Goal: Information Seeking & Learning: Learn about a topic

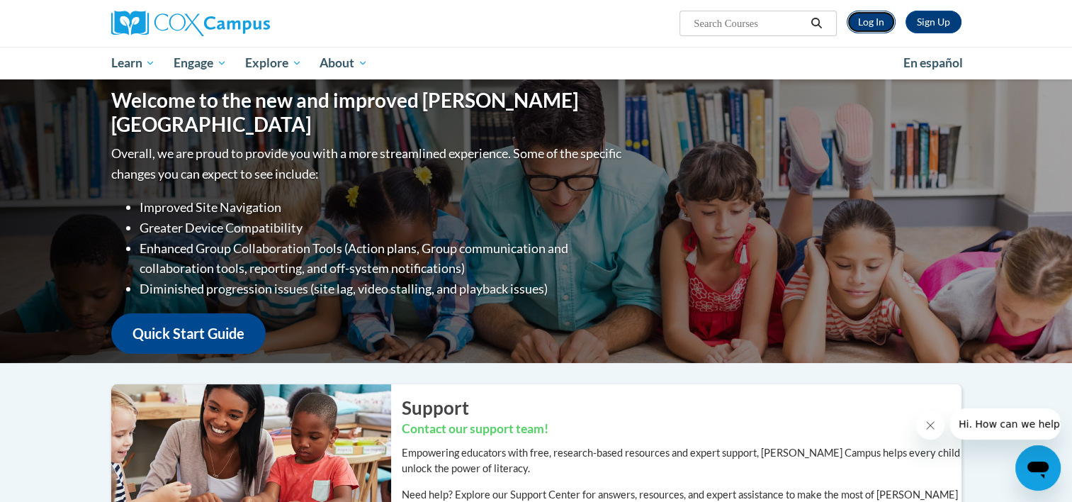
click at [873, 32] on link "Log In" at bounding box center [871, 22] width 49 height 23
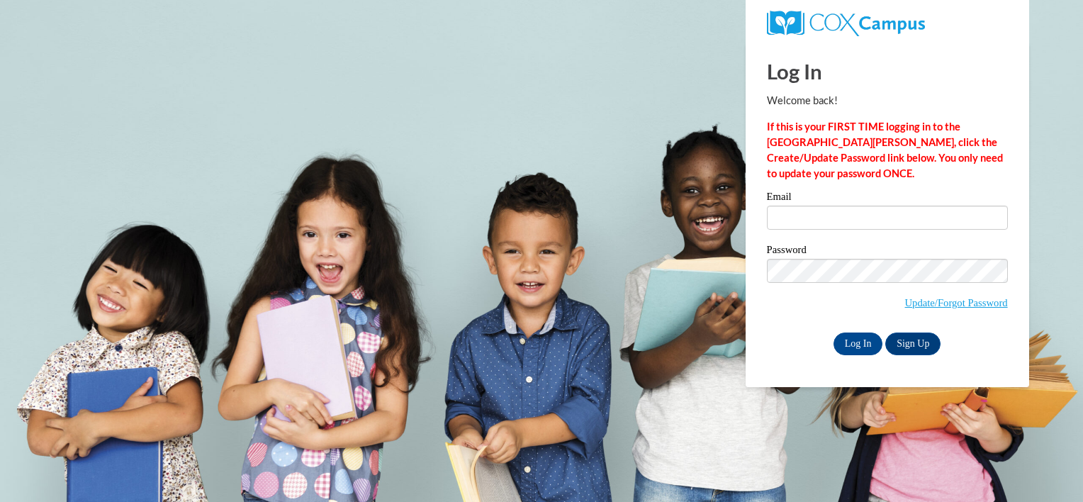
drag, startPoint x: 803, startPoint y: 230, endPoint x: 795, endPoint y: 219, distance: 14.2
click at [795, 219] on div "Email" at bounding box center [887, 215] width 241 height 49
type input "cmjones6@butler.edu"
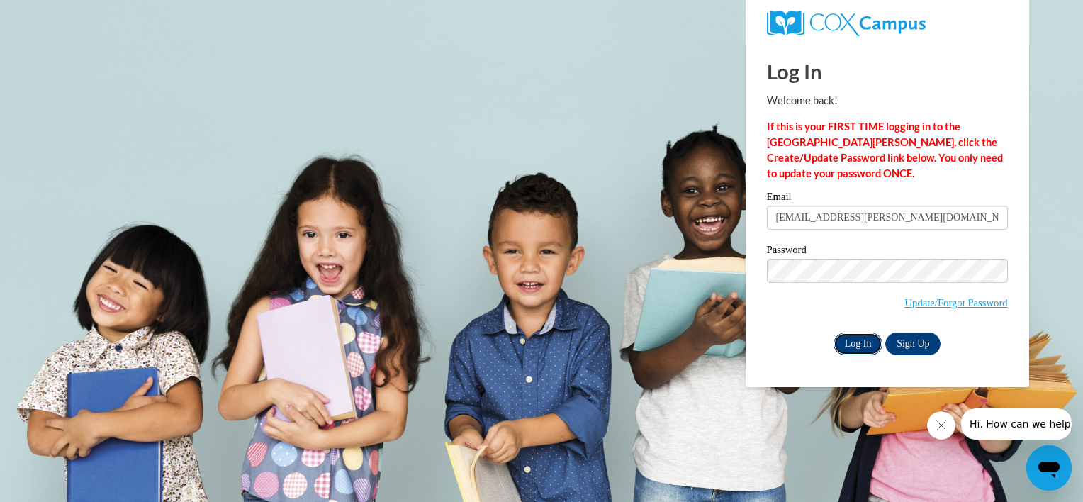
click at [850, 349] on input "Log In" at bounding box center [858, 343] width 50 height 23
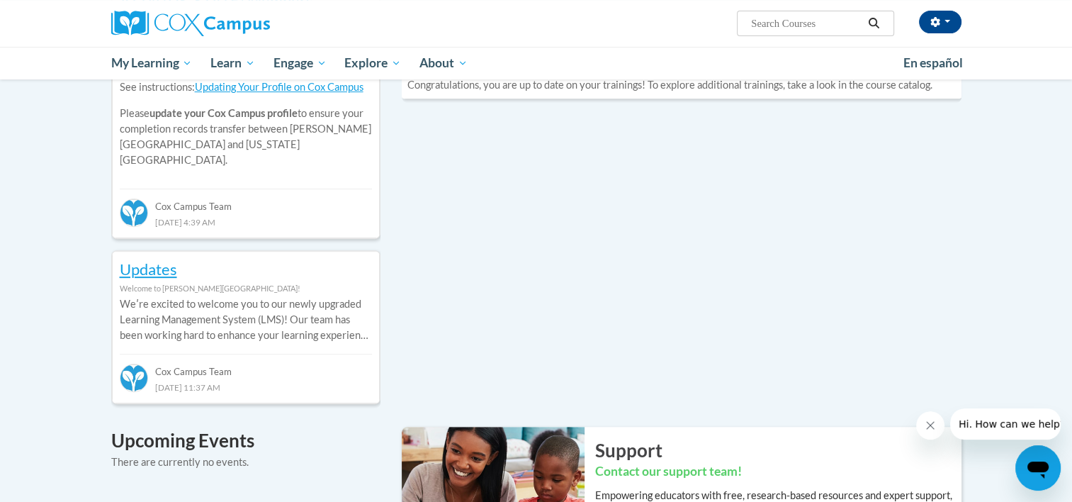
scroll to position [571, 0]
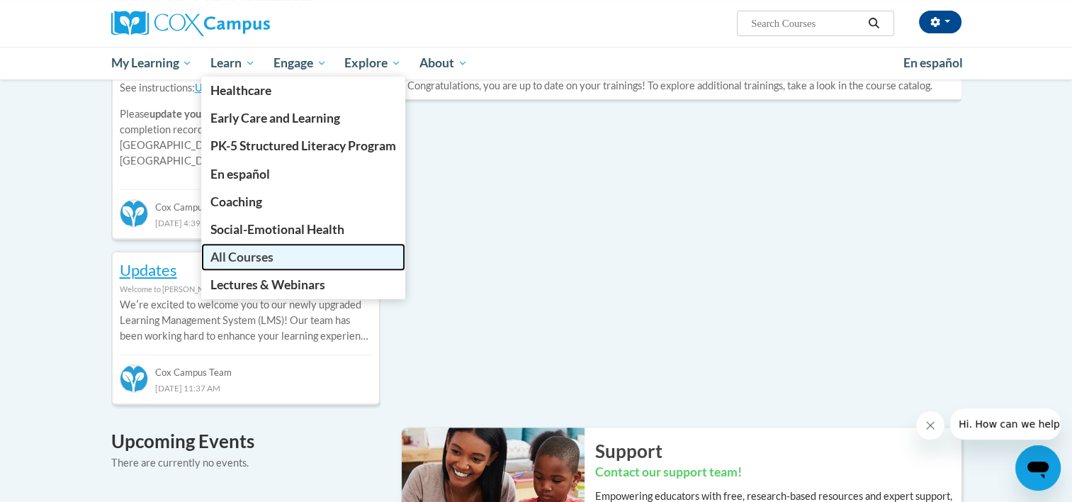
click at [259, 256] on span "All Courses" at bounding box center [241, 256] width 63 height 15
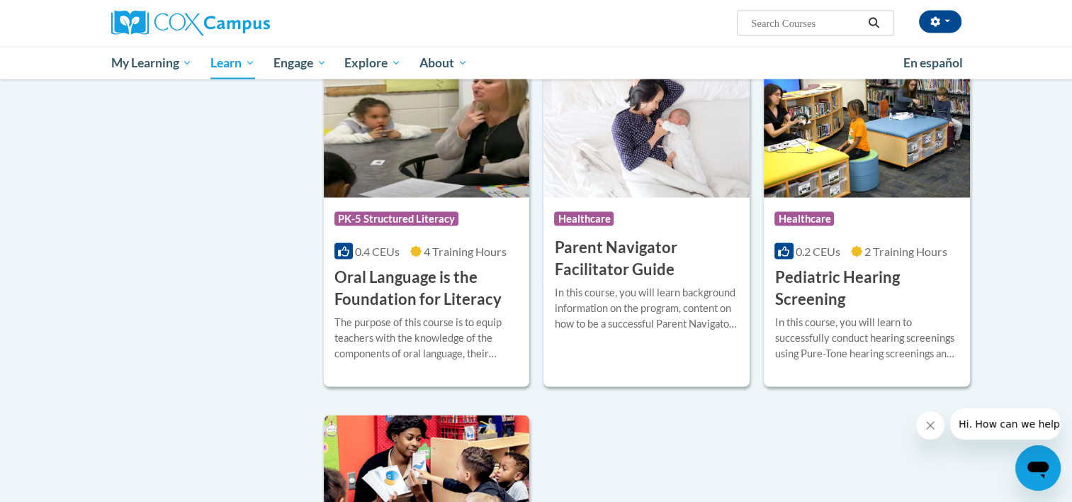
scroll to position [2853, 0]
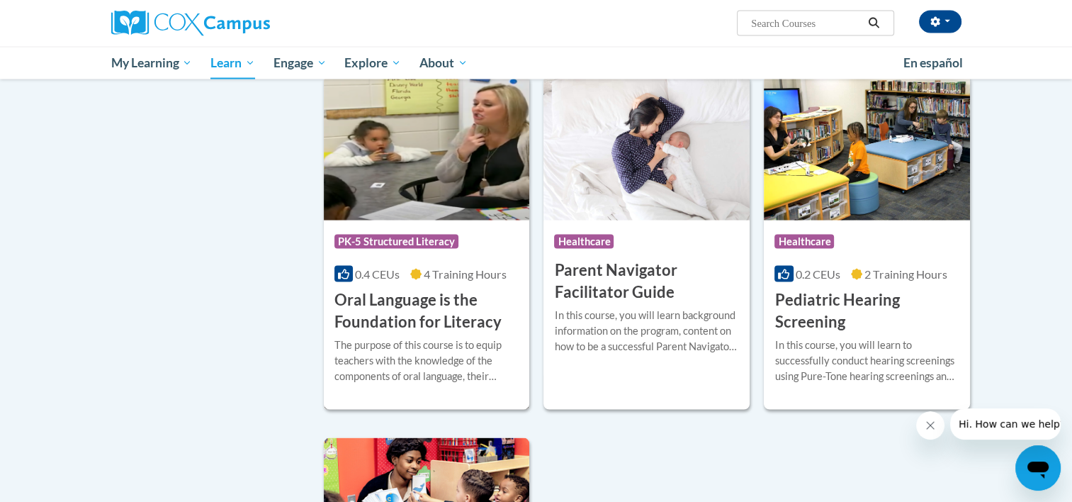
click at [408, 163] on img at bounding box center [427, 148] width 206 height 145
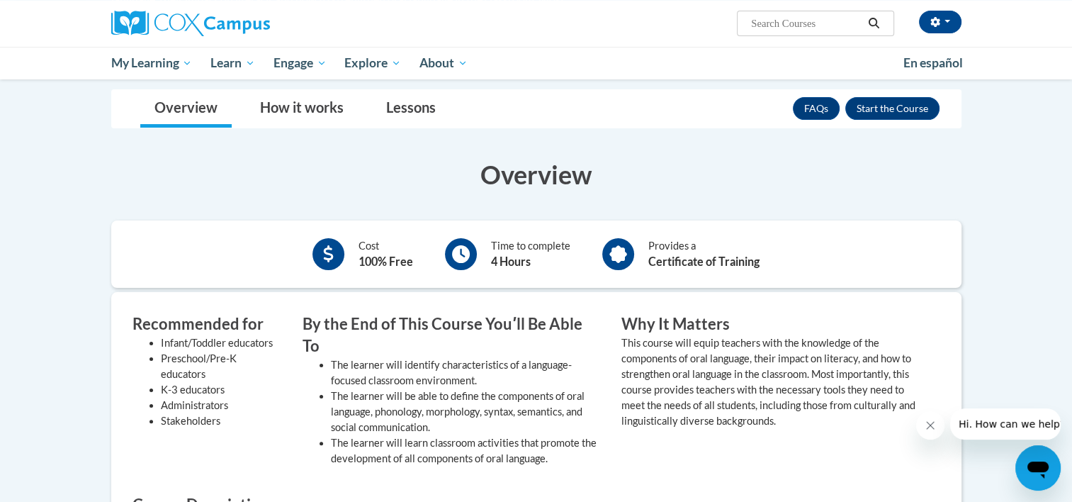
scroll to position [256, 0]
